Goal: Information Seeking & Learning: Learn about a topic

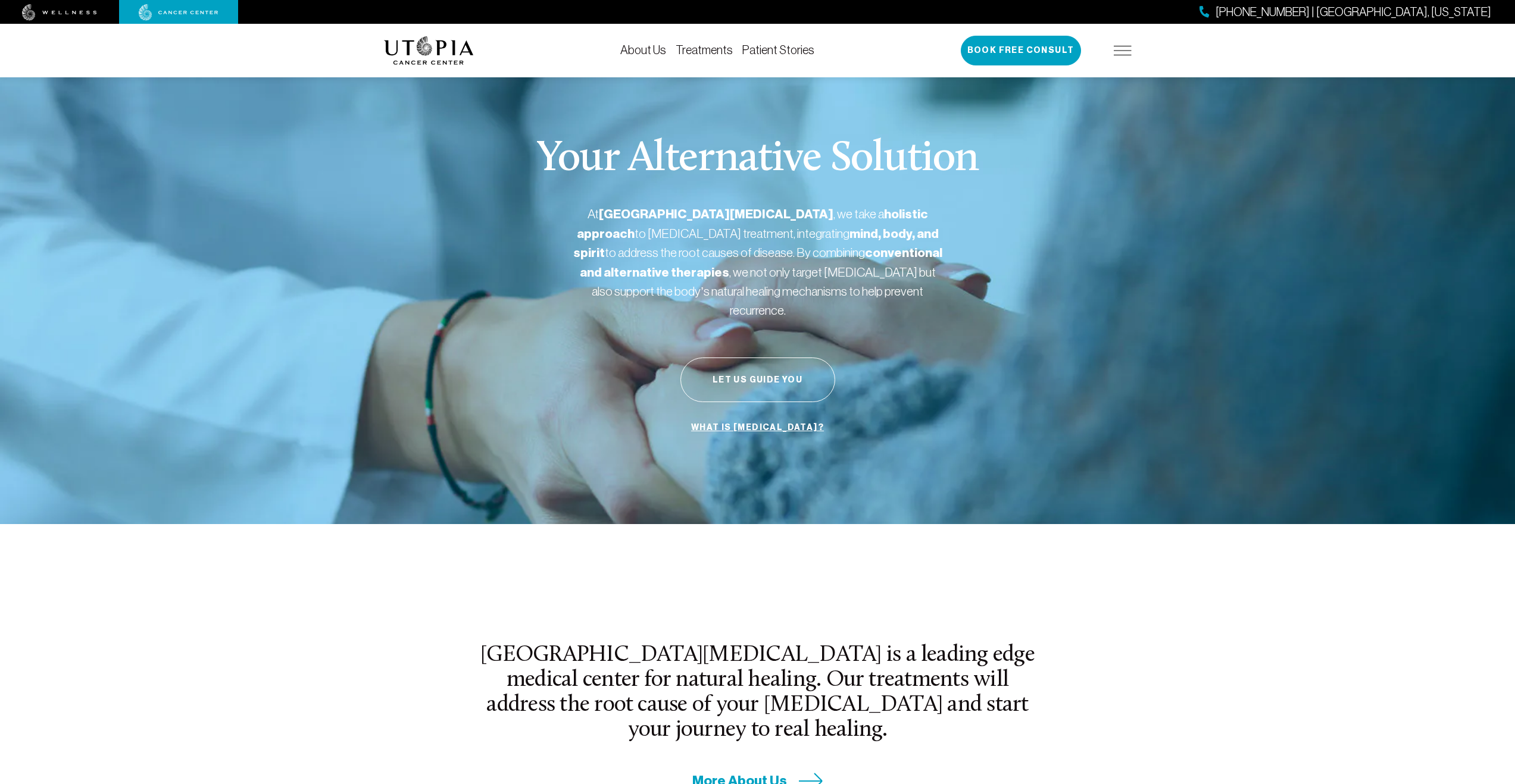
click at [643, 52] on link "About Us" at bounding box center [643, 50] width 46 height 13
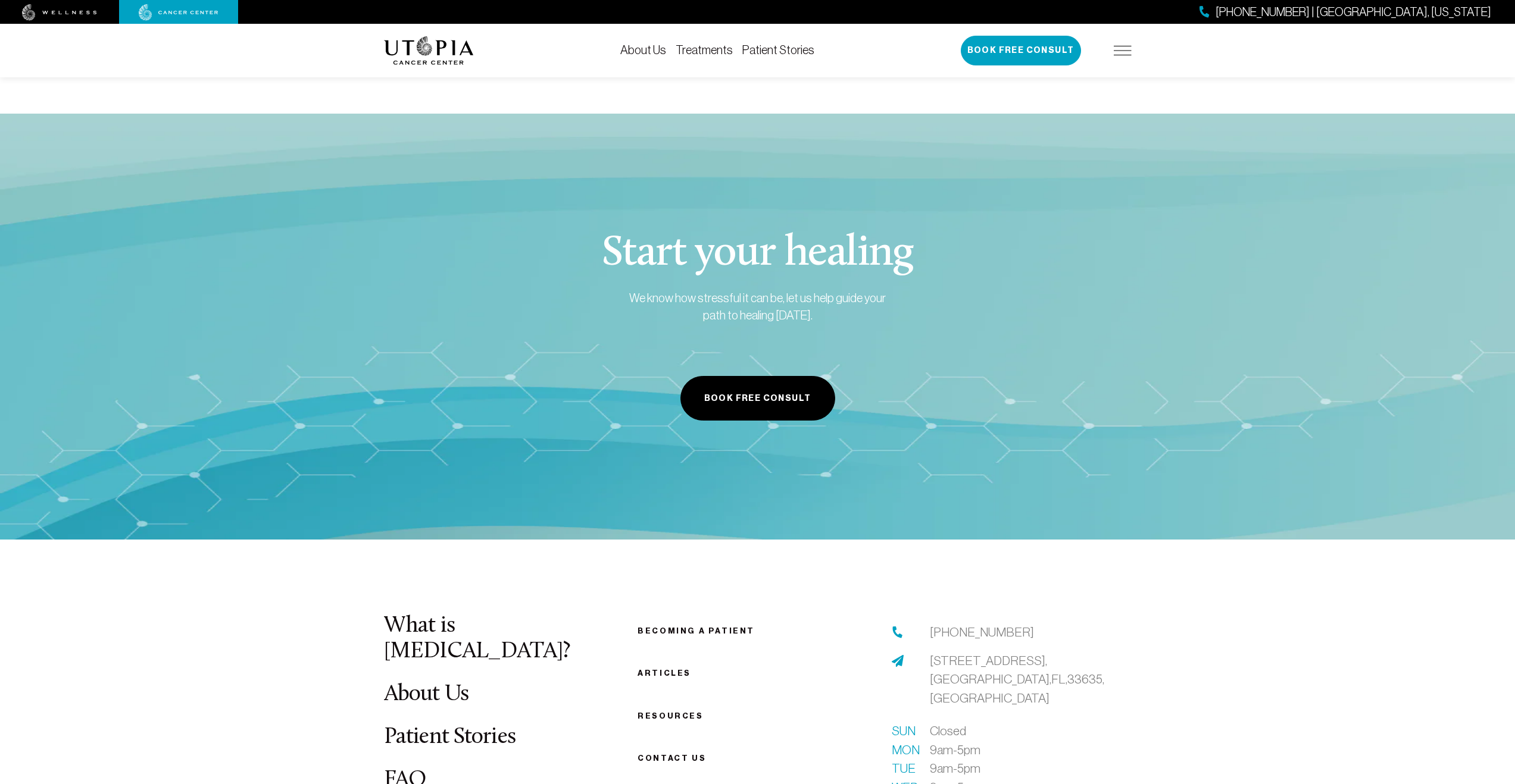
scroll to position [5819, 0]
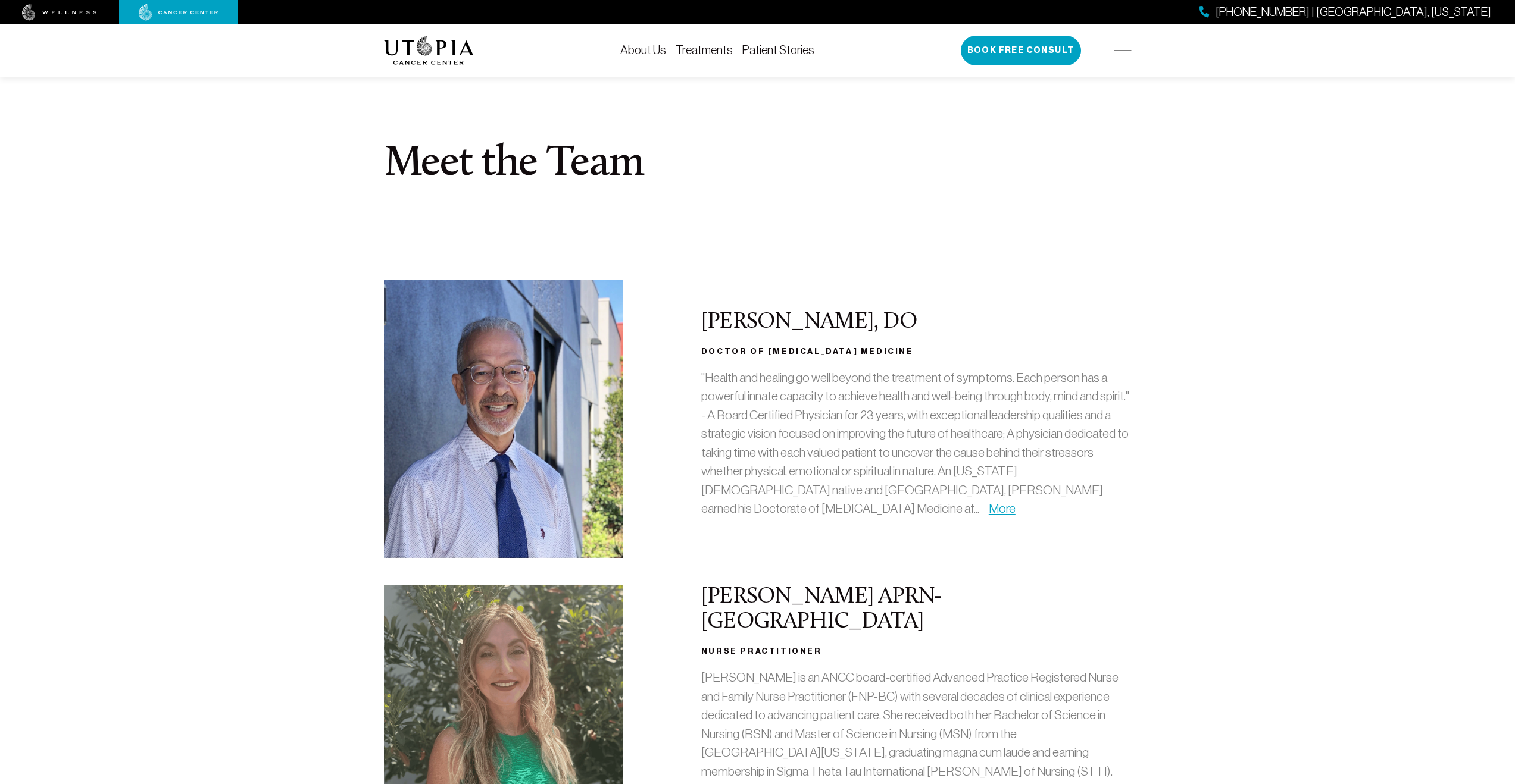
click at [710, 52] on link "Treatments" at bounding box center [704, 50] width 57 height 13
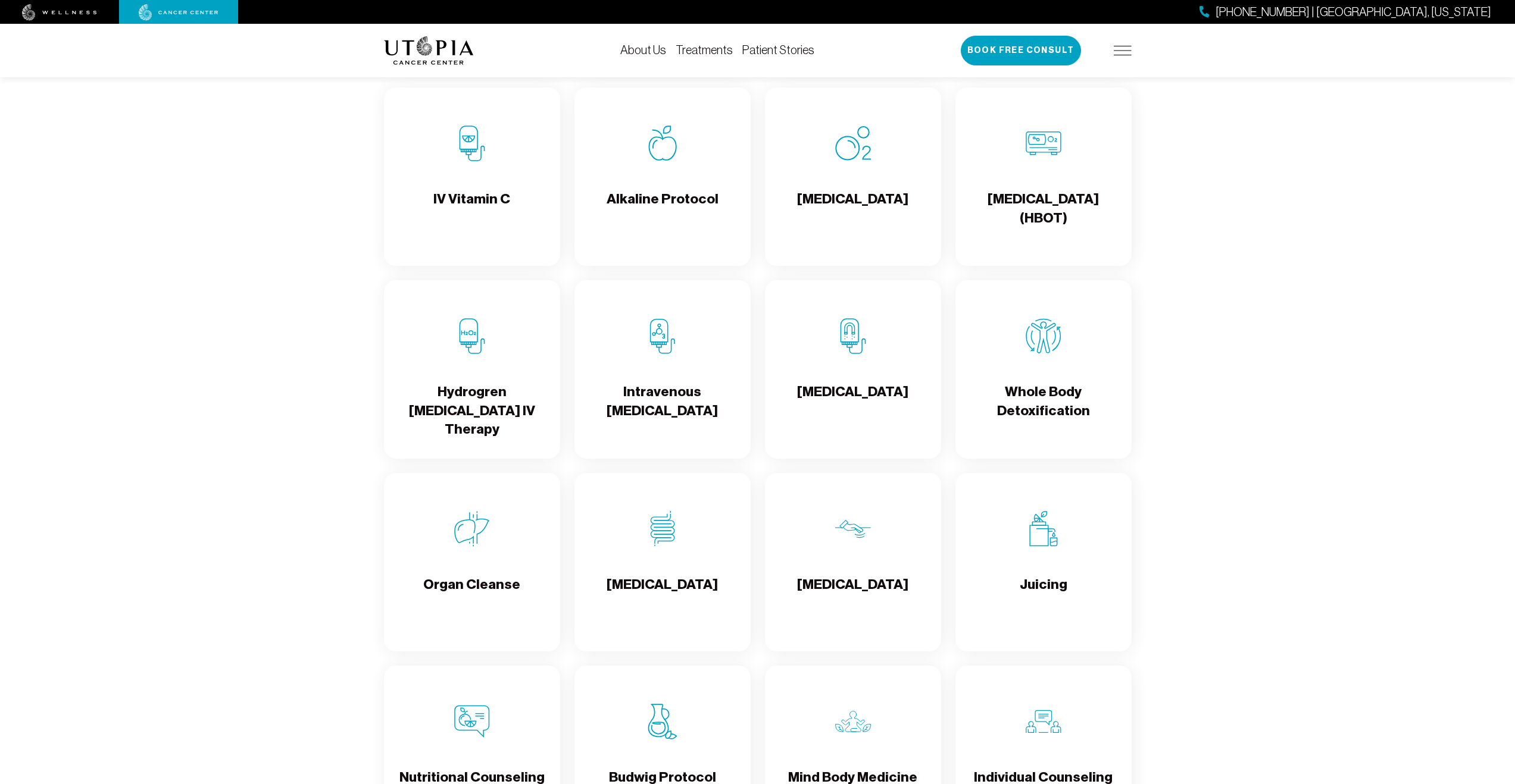
scroll to position [1341, 0]
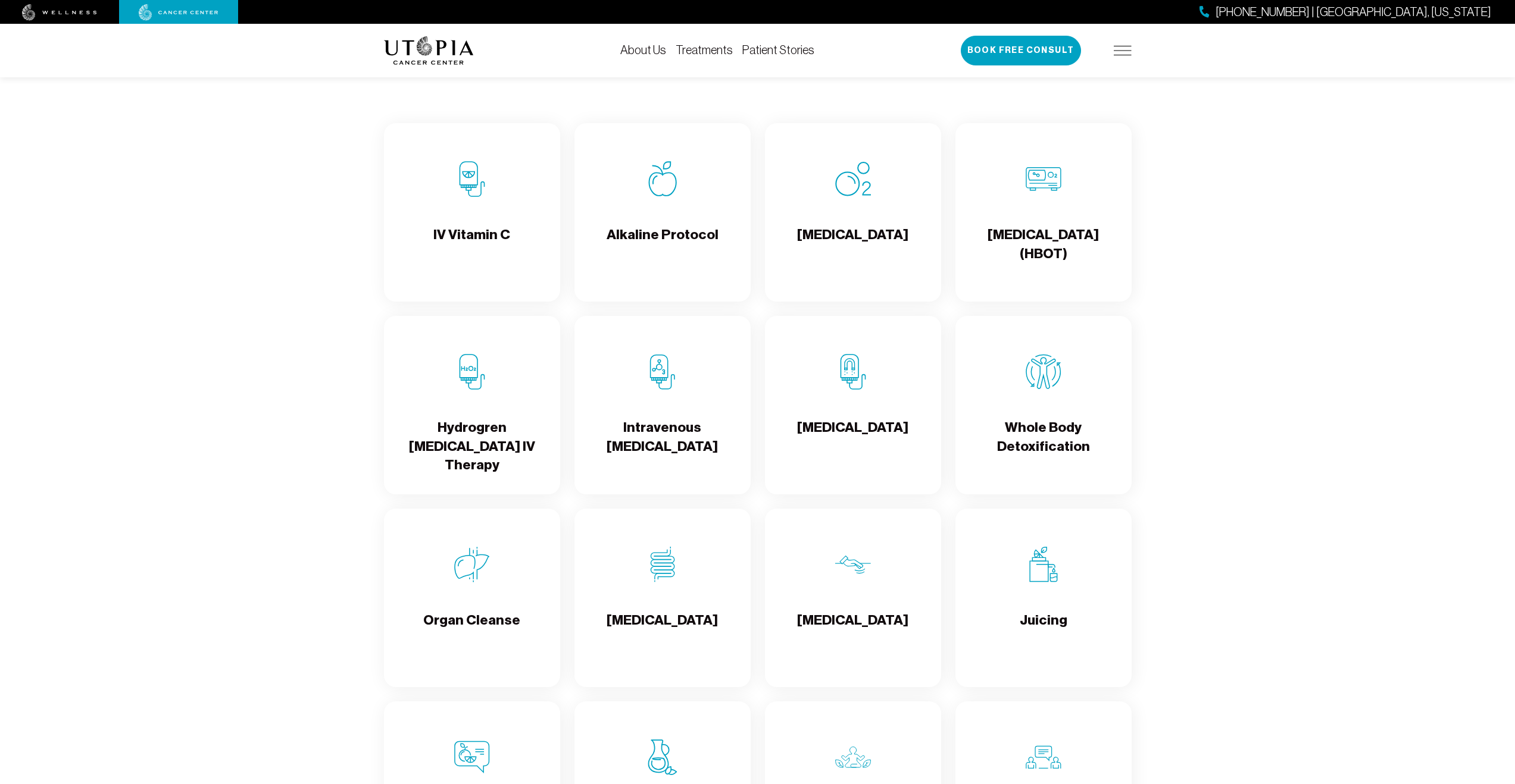
click at [1050, 433] on h4 "Whole Body Detoxification" at bounding box center [1044, 438] width 157 height 39
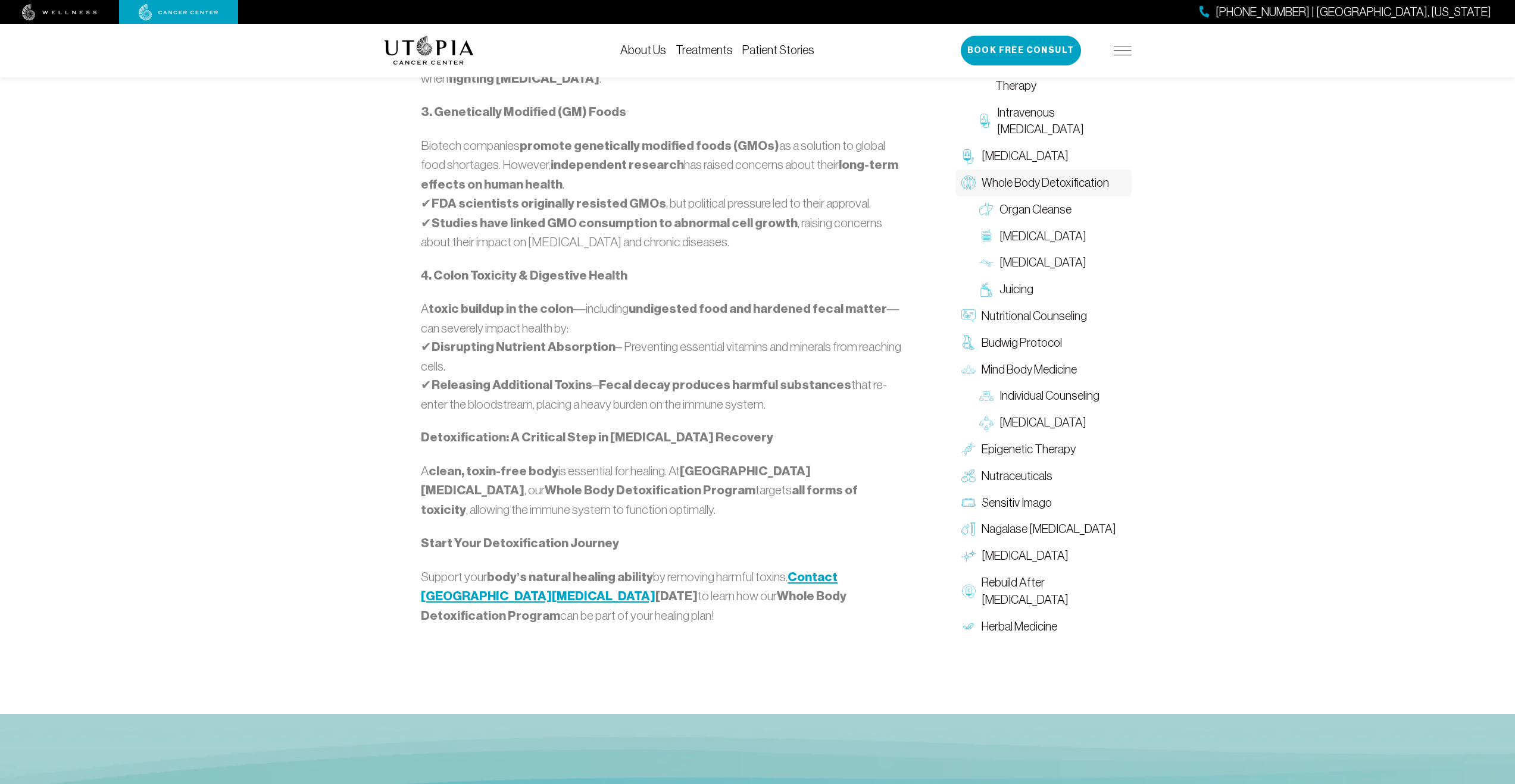
scroll to position [1195, 0]
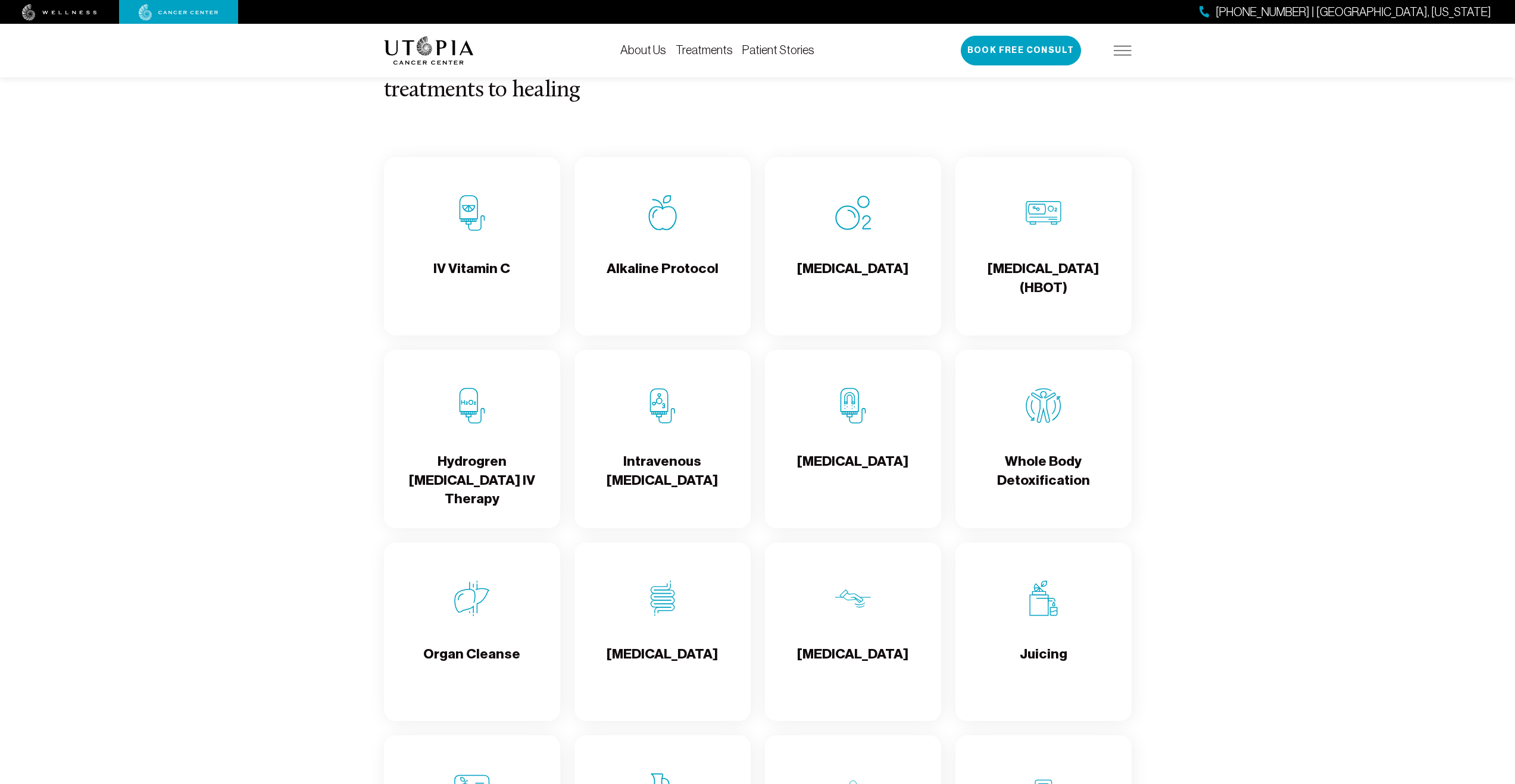
scroll to position [1341, 0]
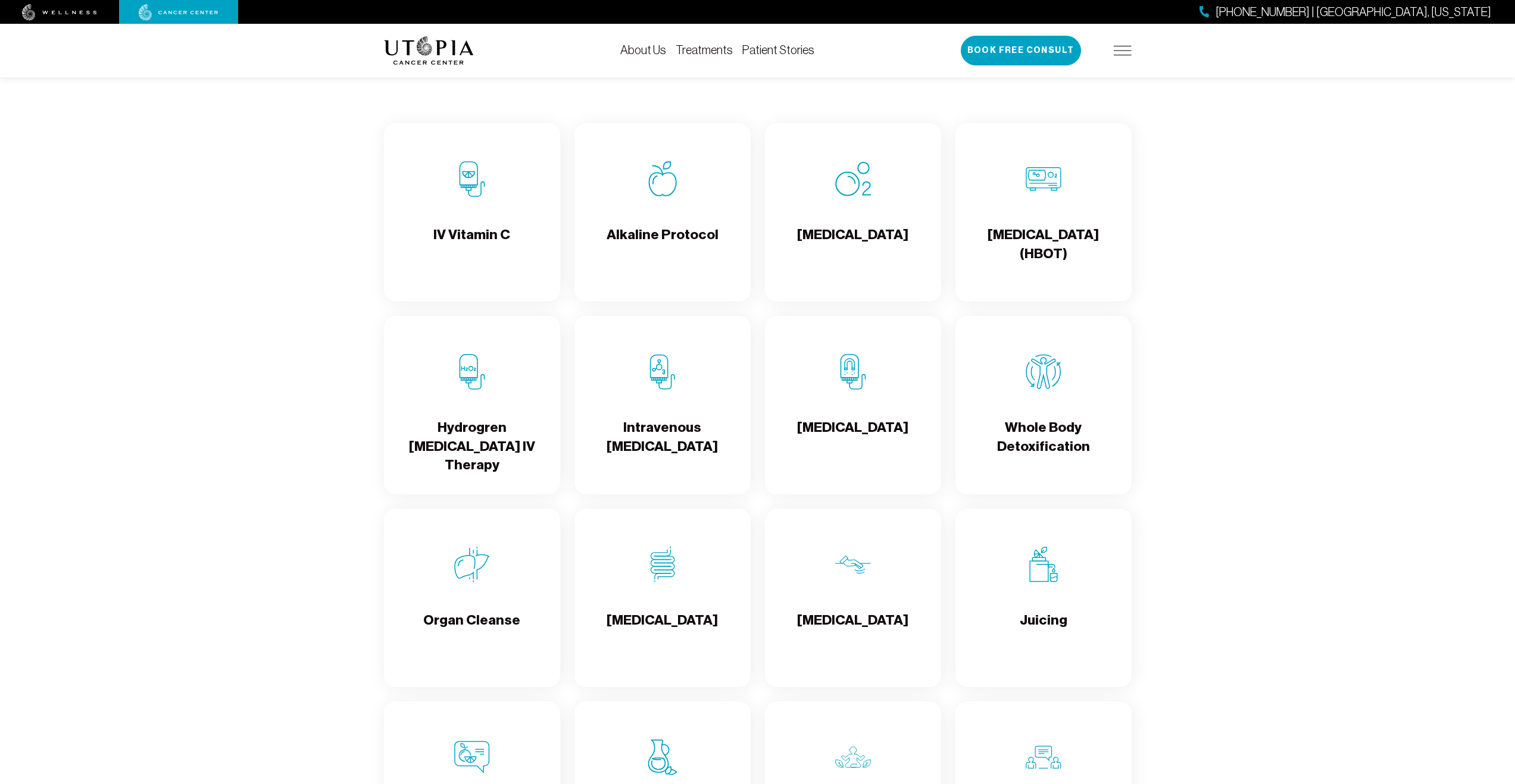
click at [672, 234] on h4 "Alkaline Protocol" at bounding box center [662, 245] width 112 height 39
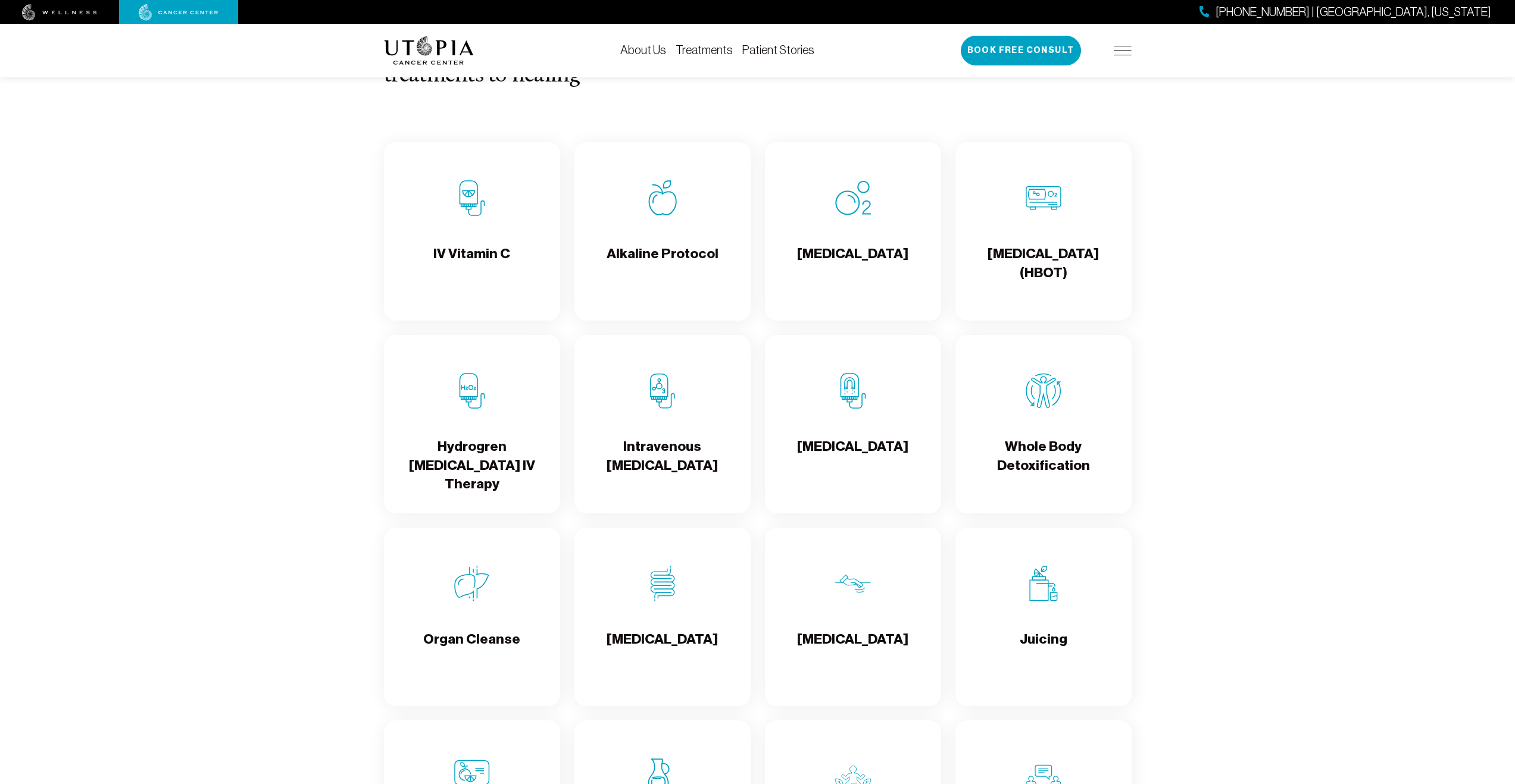
scroll to position [1341, 0]
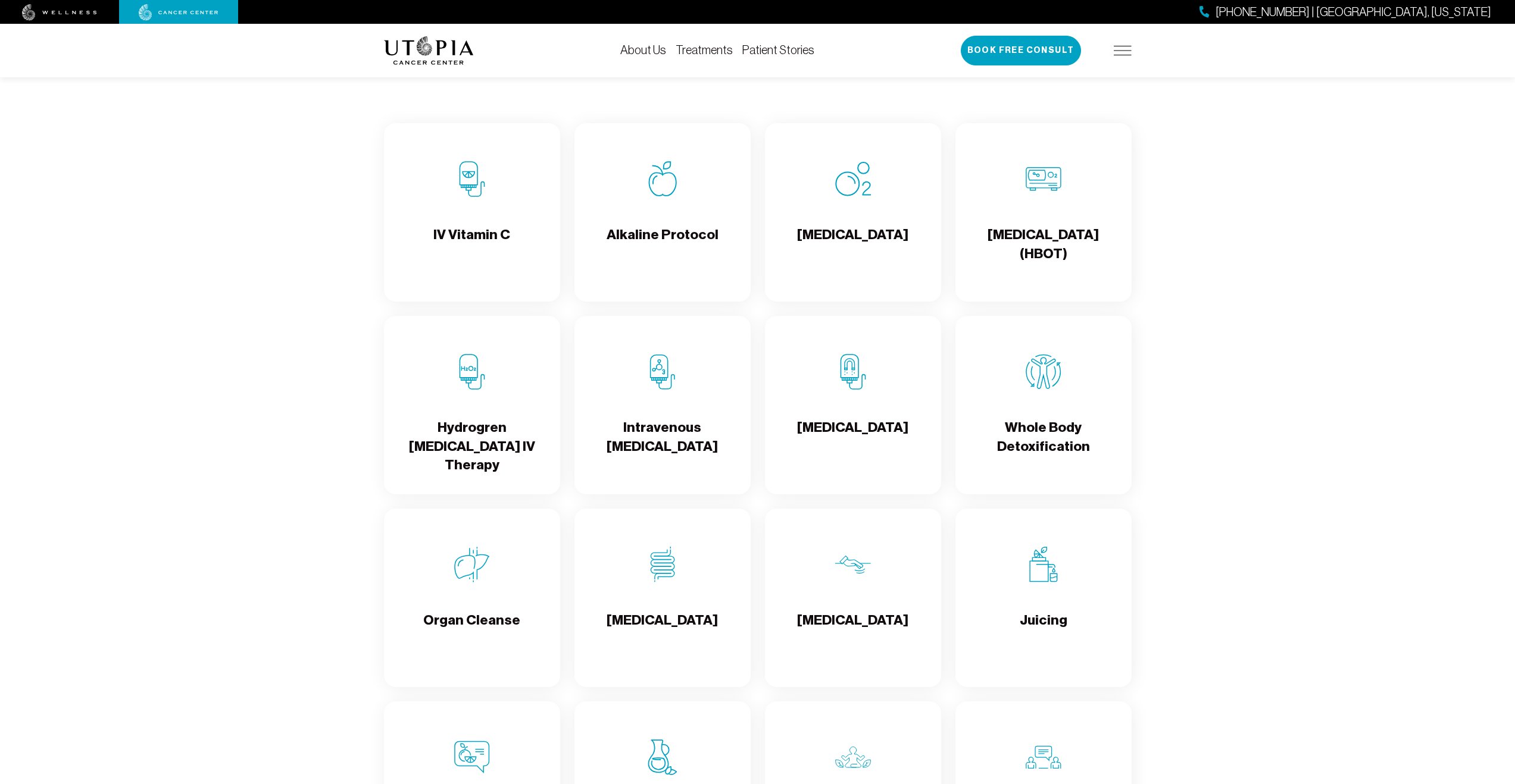
click at [472, 620] on h4 "Organ Cleanse" at bounding box center [471, 630] width 97 height 39
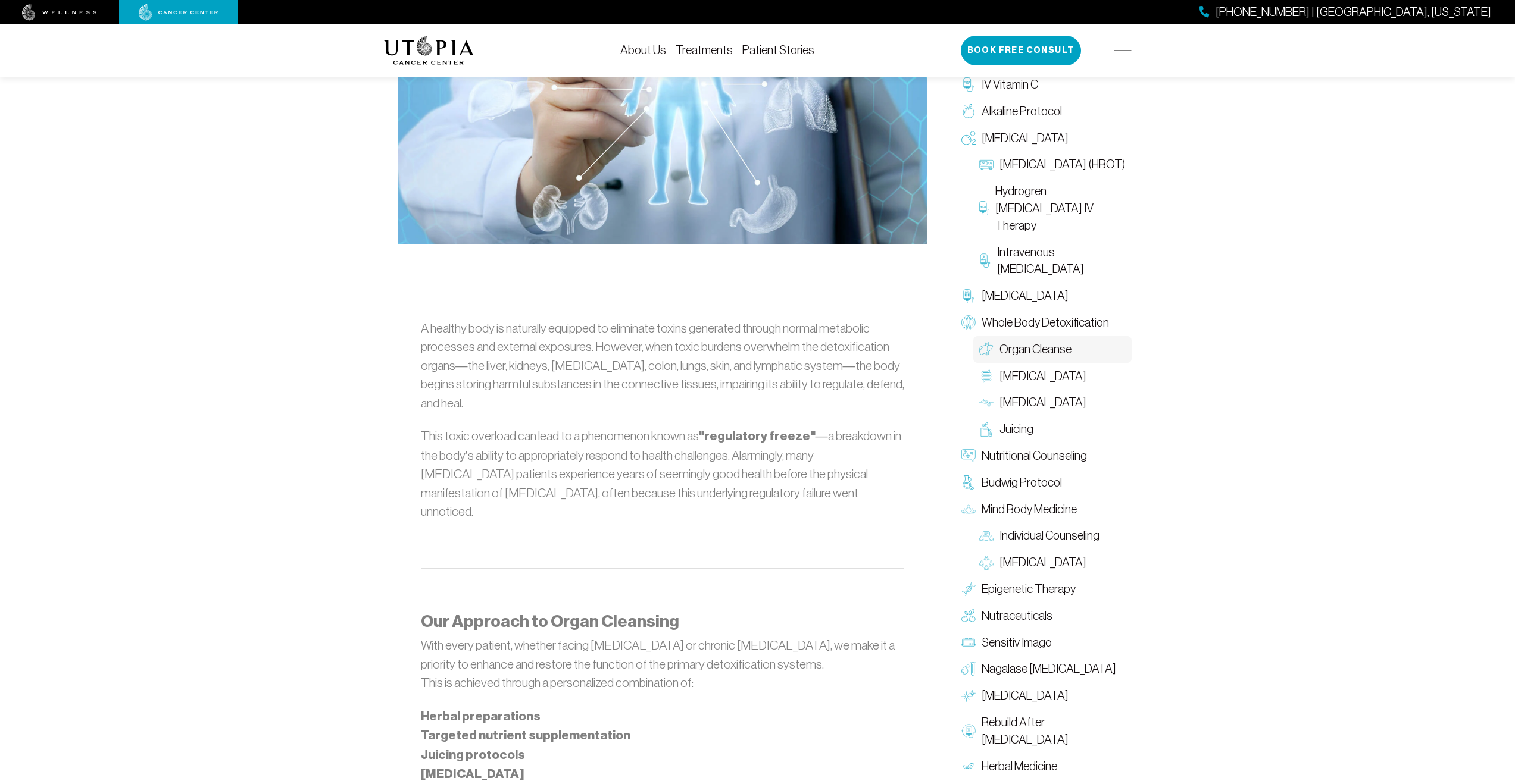
scroll to position [791, 0]
